Goal: Book appointment/travel/reservation

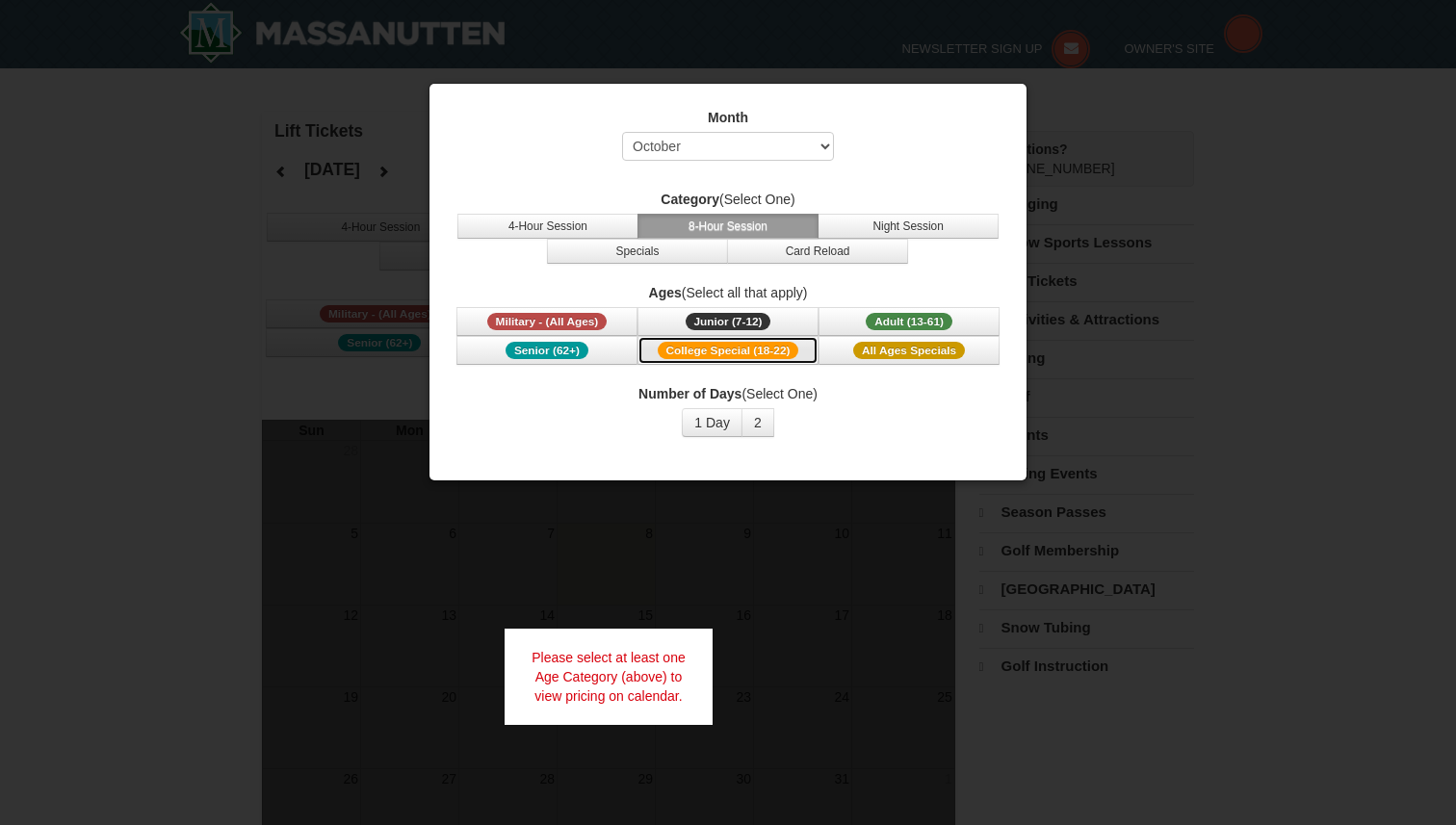
click at [772, 356] on span "College Special (18-22)" at bounding box center [728, 351] width 142 height 18
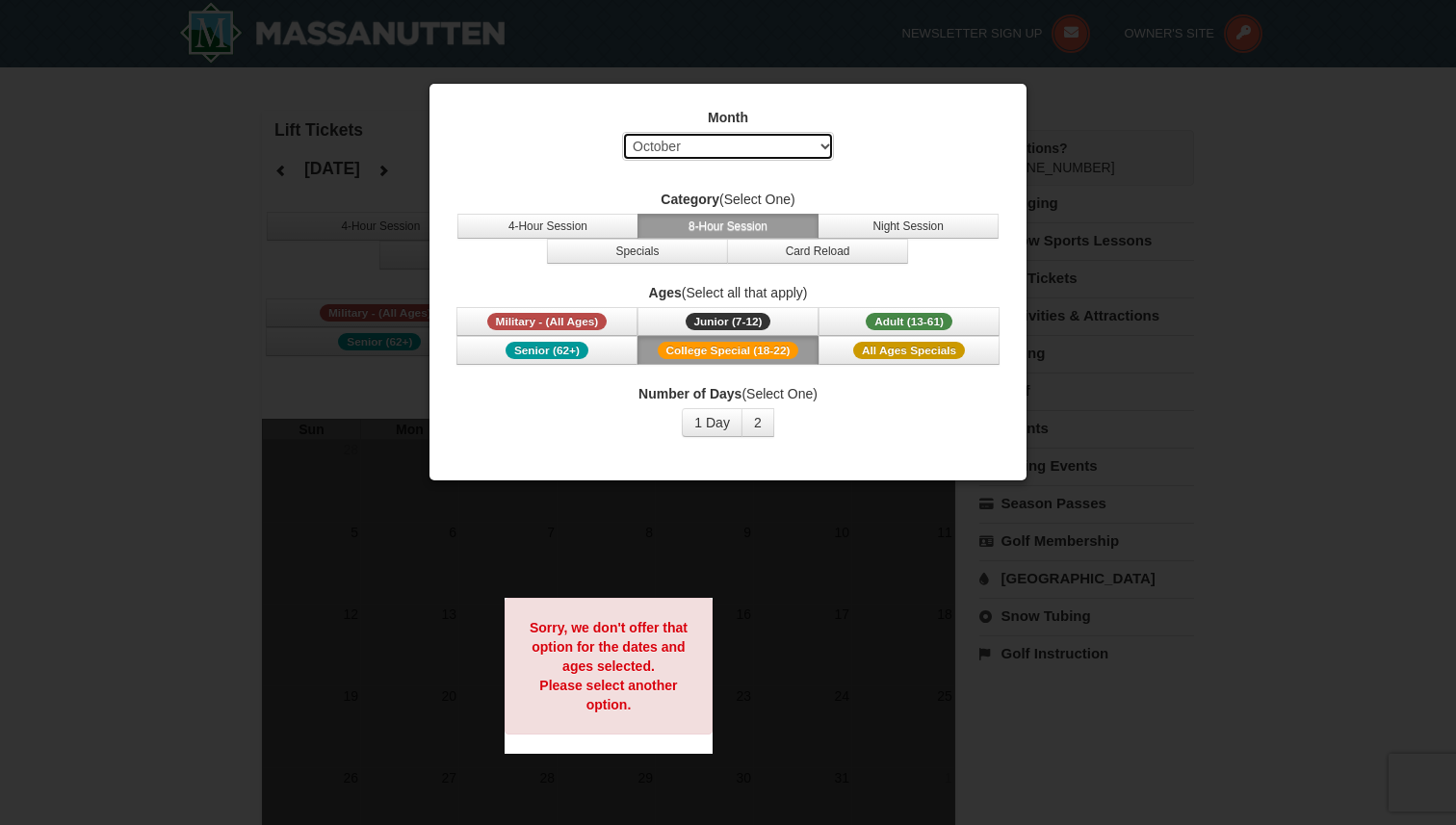
click at [769, 151] on select "Select October November December January February March April May June July Aug…" at bounding box center [728, 147] width 212 height 29
select select "12"
click at [622, 132] on select "Select October November December January February March April May June July Aug…" at bounding box center [728, 147] width 212 height 29
click at [747, 417] on button "2" at bounding box center [757, 423] width 32 height 29
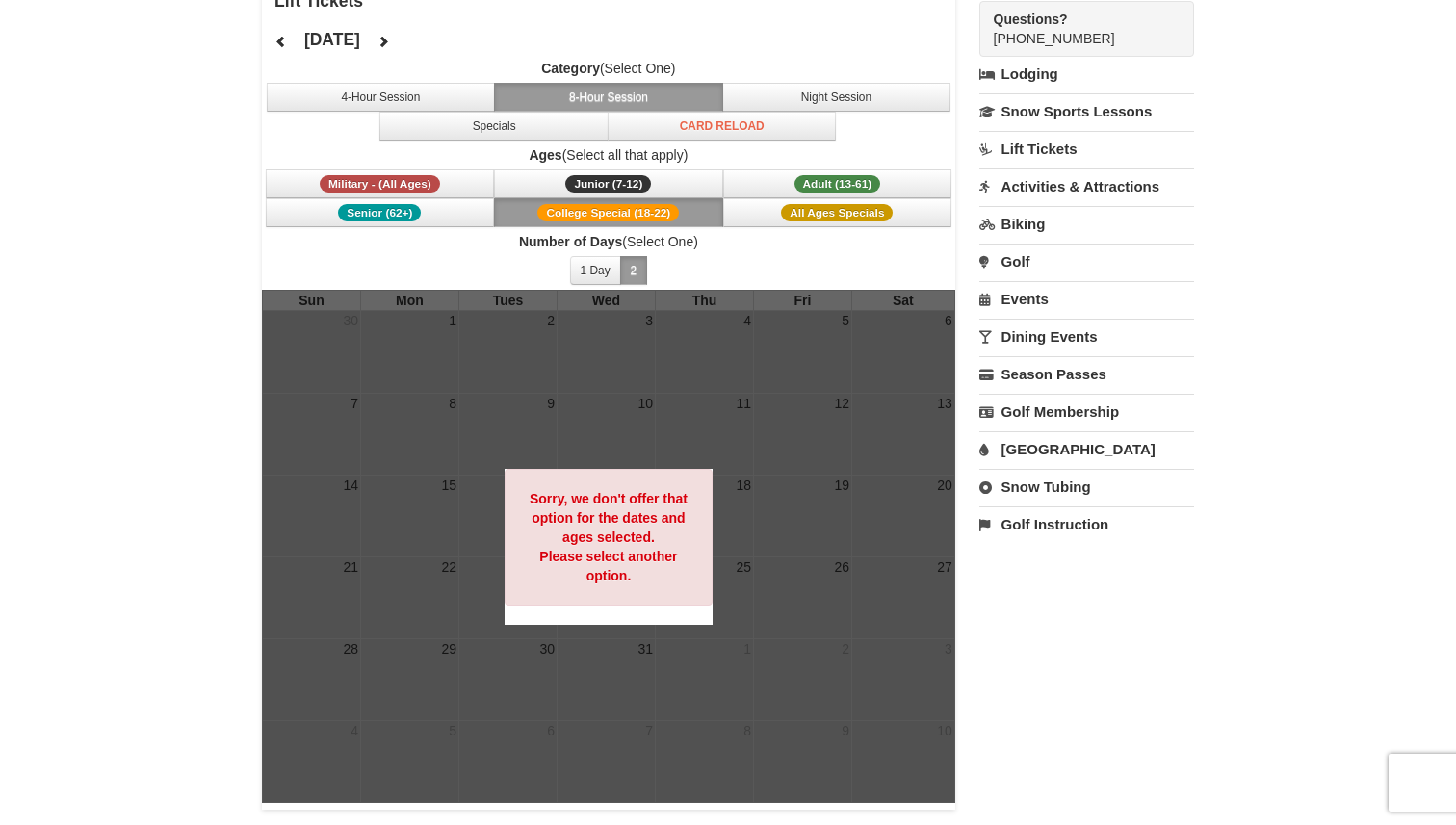
scroll to position [137, 0]
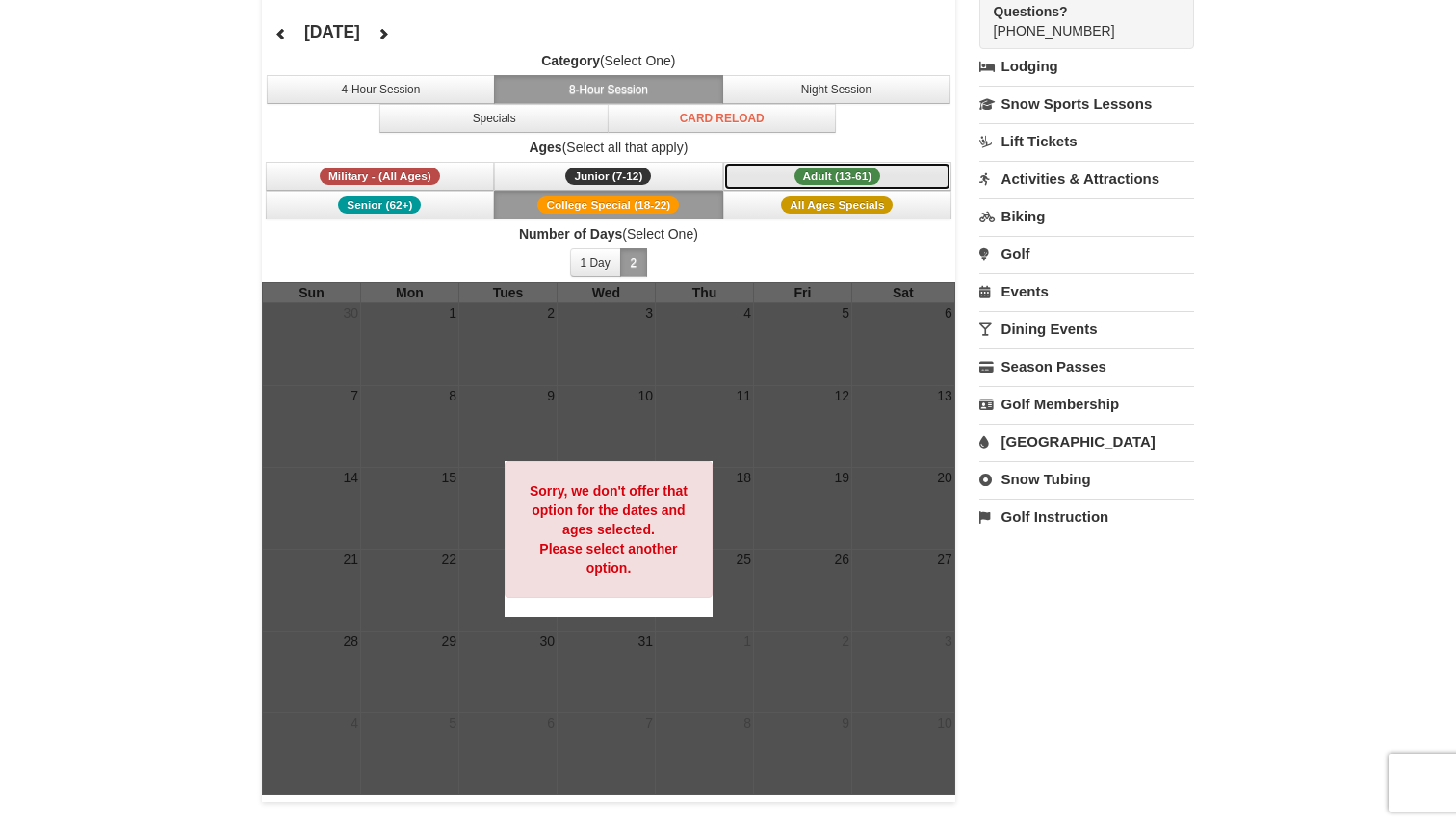
click at [805, 174] on span "Adult (13-61)" at bounding box center [838, 176] width 87 height 18
click at [395, 208] on span "Senior (62+)" at bounding box center [379, 205] width 83 height 18
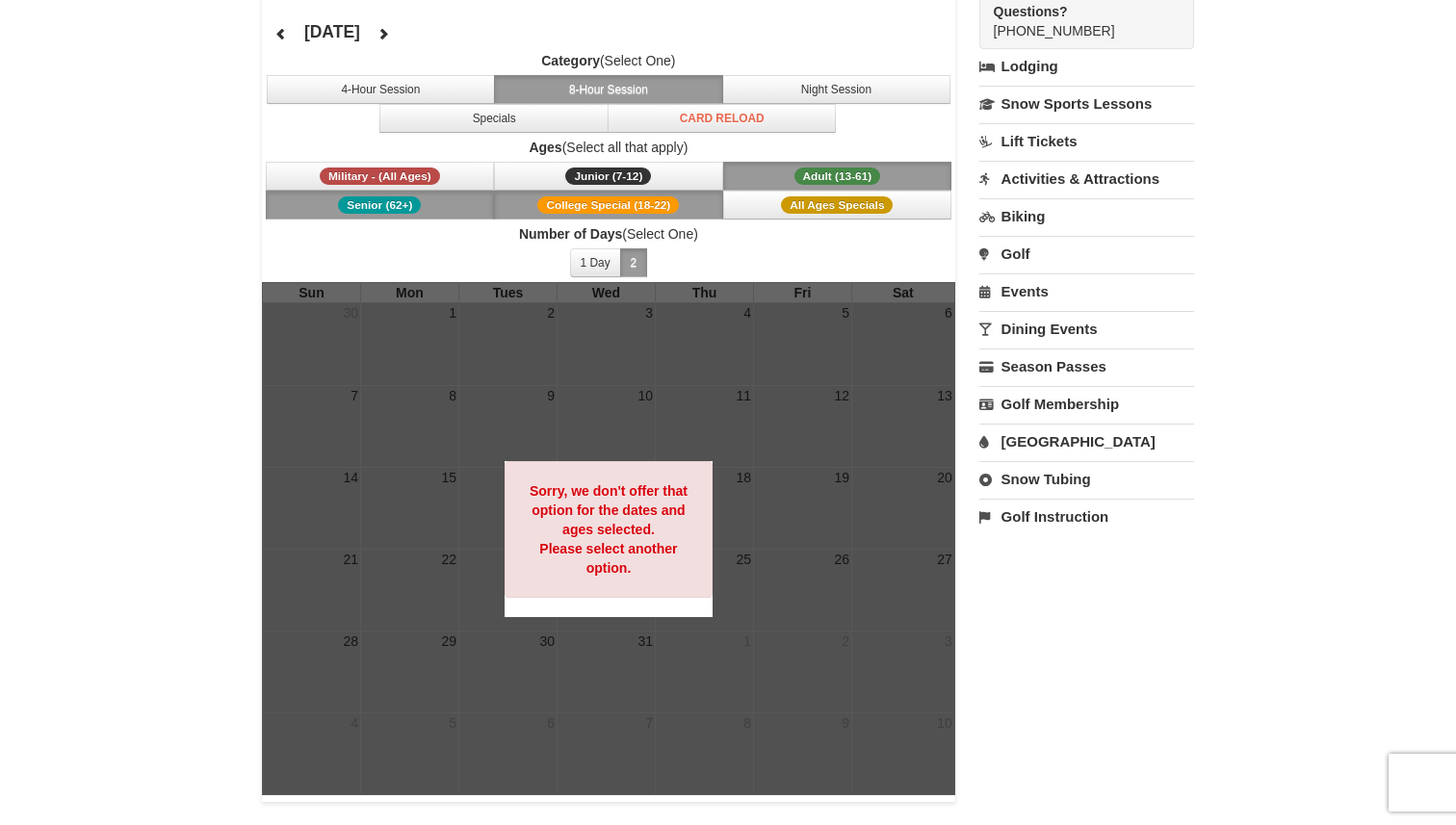
click at [675, 208] on span "College Special (18-22)" at bounding box center [608, 205] width 142 height 18
click at [411, 200] on span "Senior (62+)" at bounding box center [379, 205] width 83 height 18
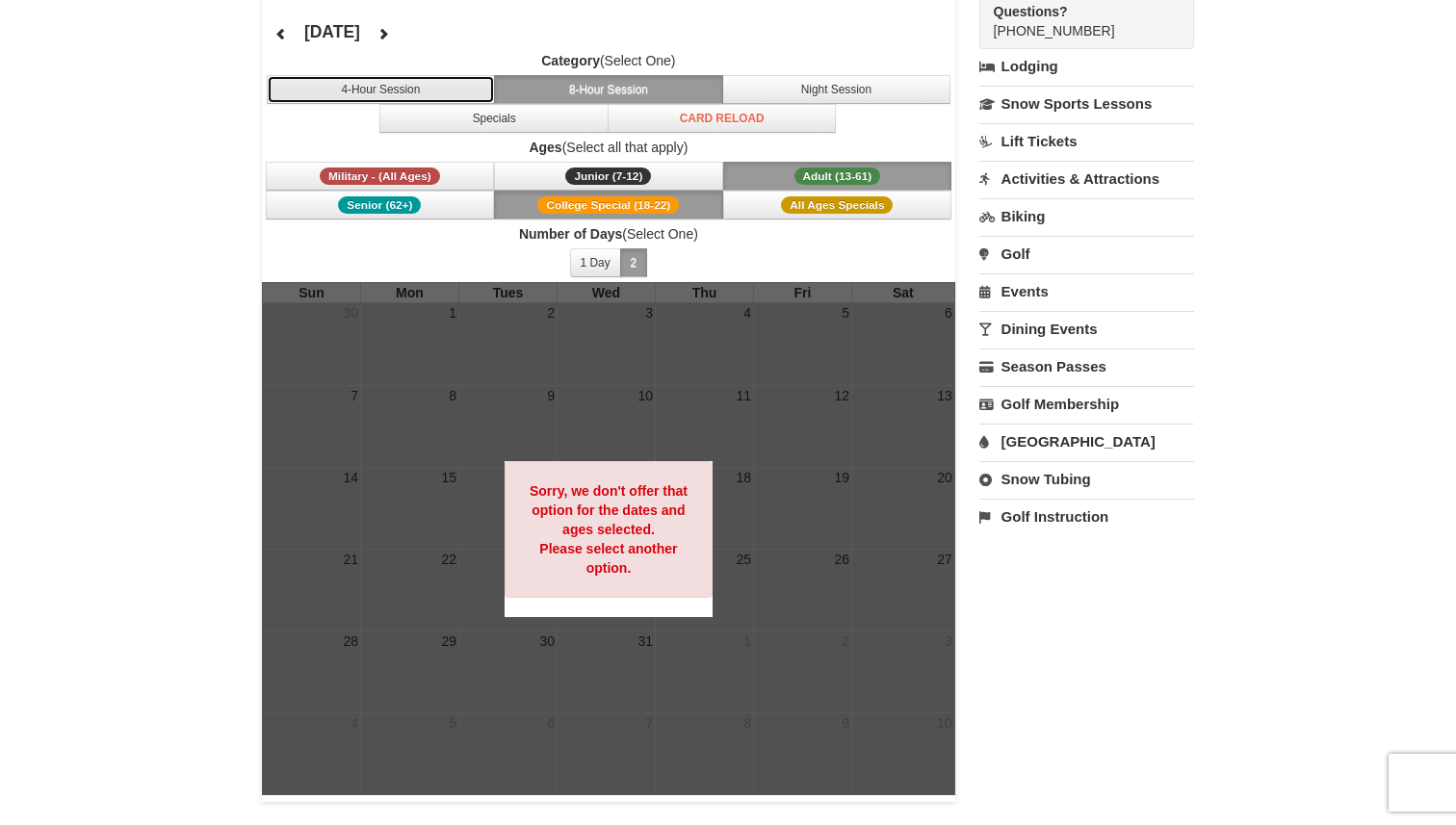
click at [436, 90] on button "4-Hour Session" at bounding box center [381, 90] width 229 height 29
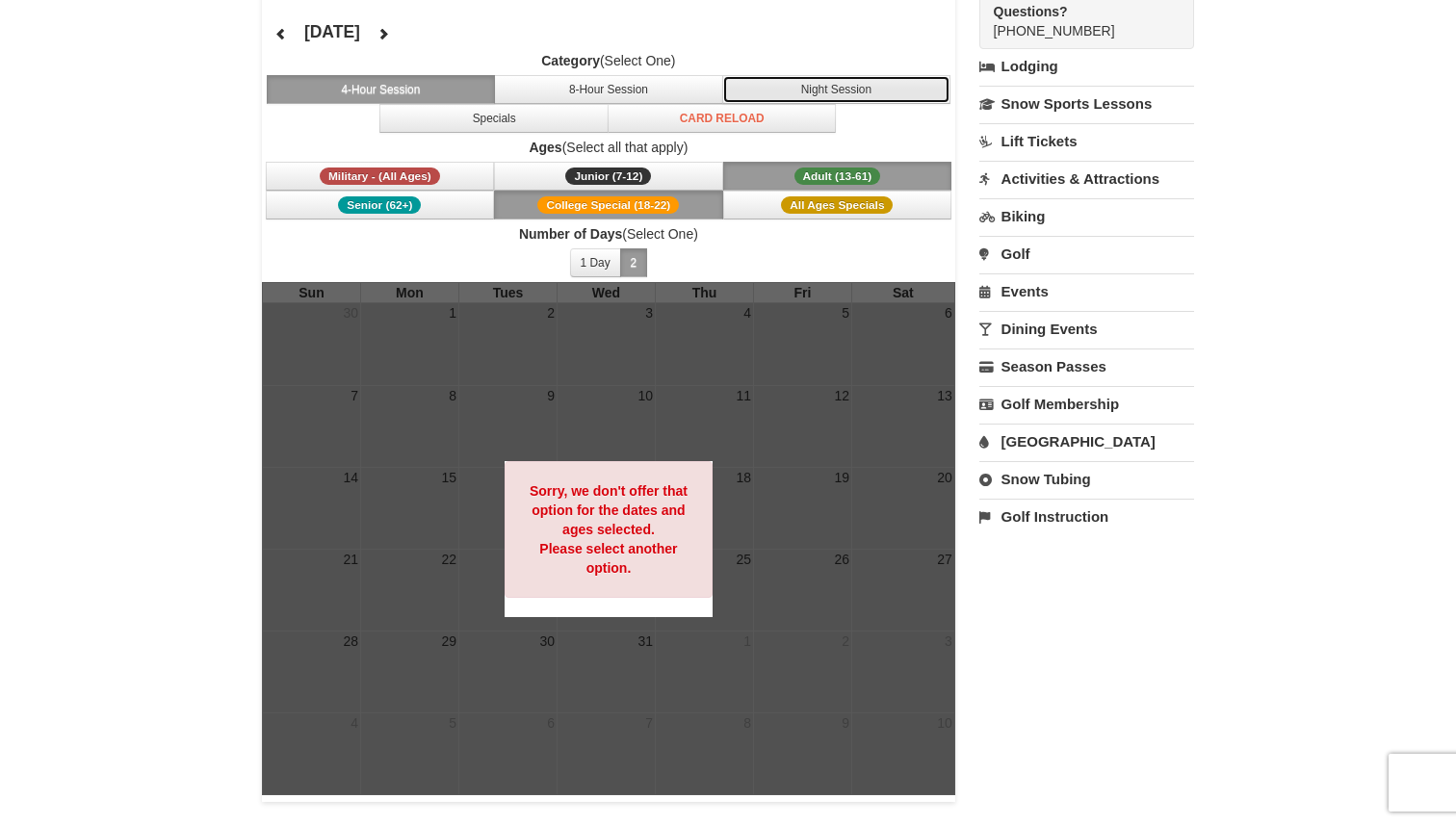
click at [811, 93] on button "Night Session" at bounding box center [837, 90] width 229 height 29
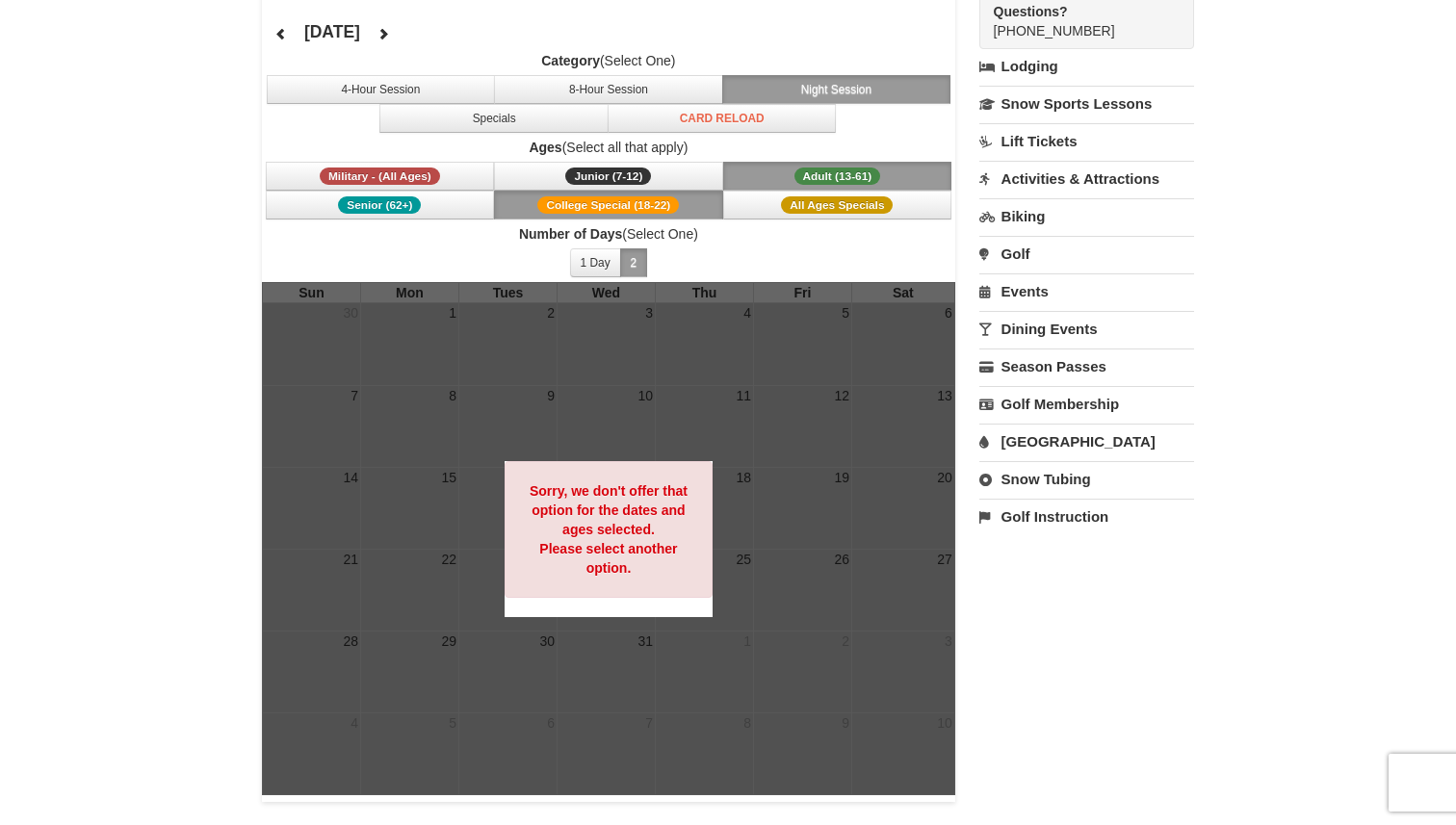
click at [682, 197] on button "College Special (18-22)" at bounding box center [608, 205] width 229 height 29
click at [759, 161] on button "Adult (13-61) (13 - 61)" at bounding box center [838, 176] width 229 height 29
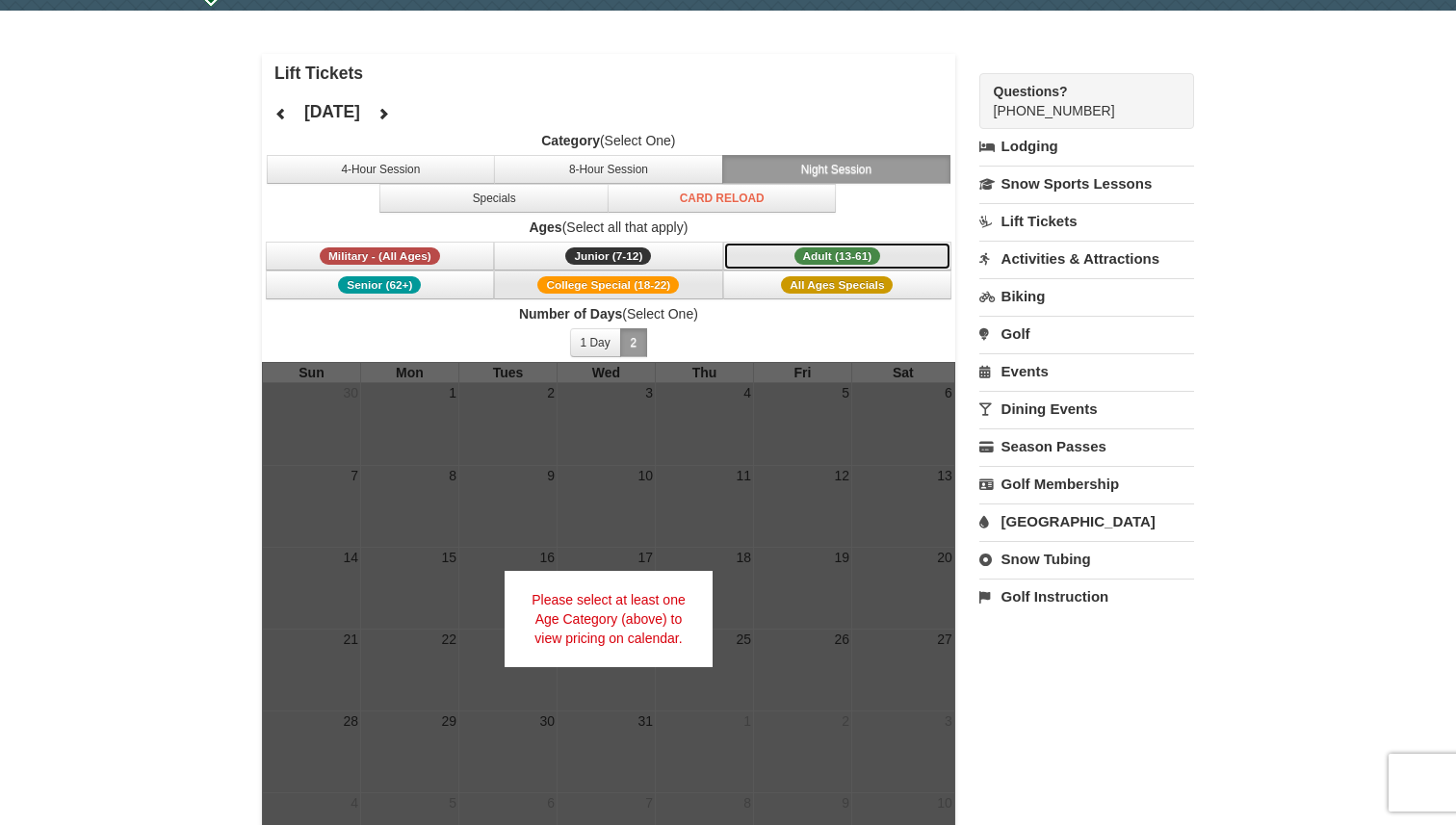
scroll to position [0, 0]
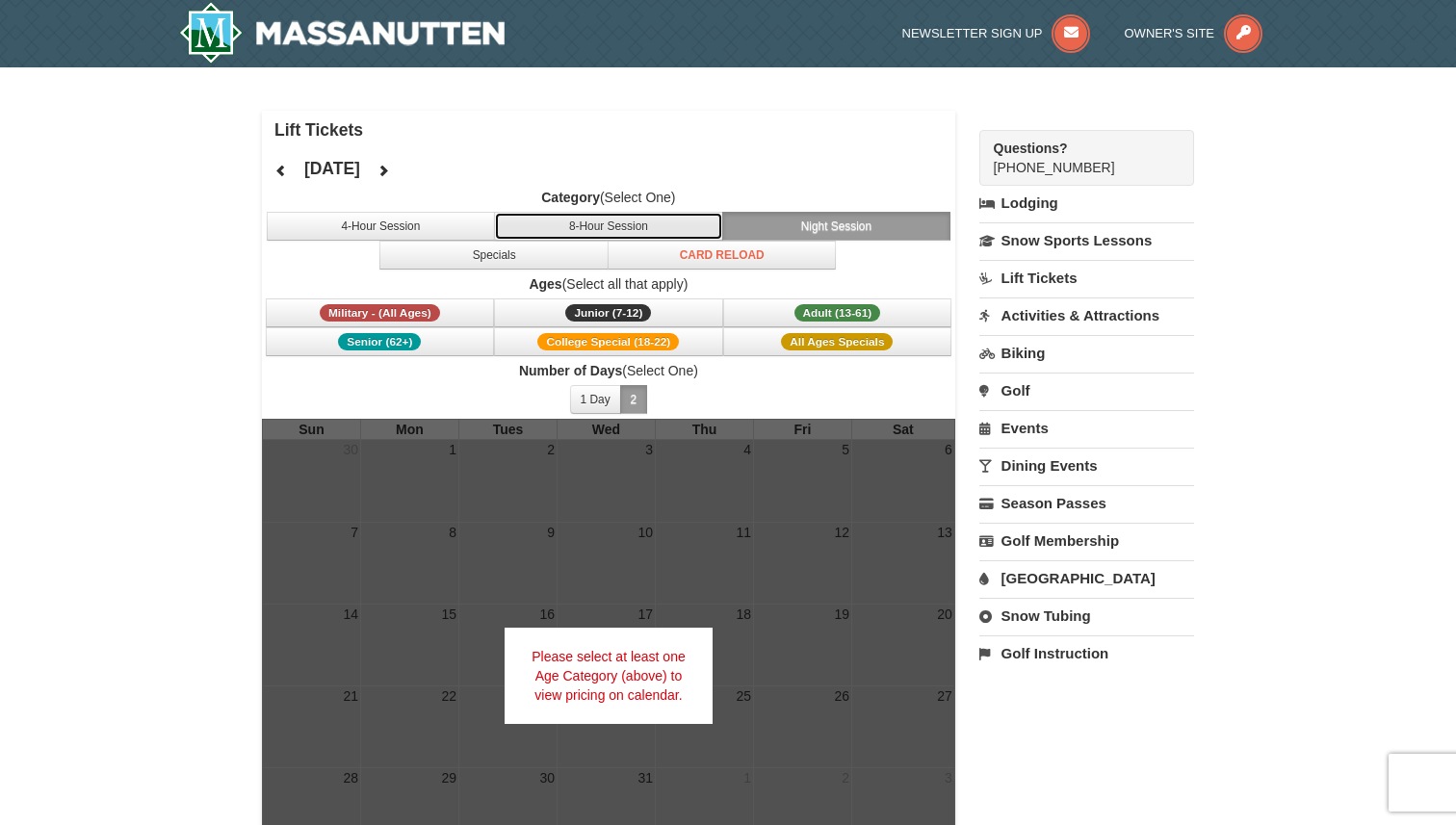
click at [589, 228] on button "8-Hour Session" at bounding box center [608, 227] width 229 height 29
